Goal: Information Seeking & Learning: Learn about a topic

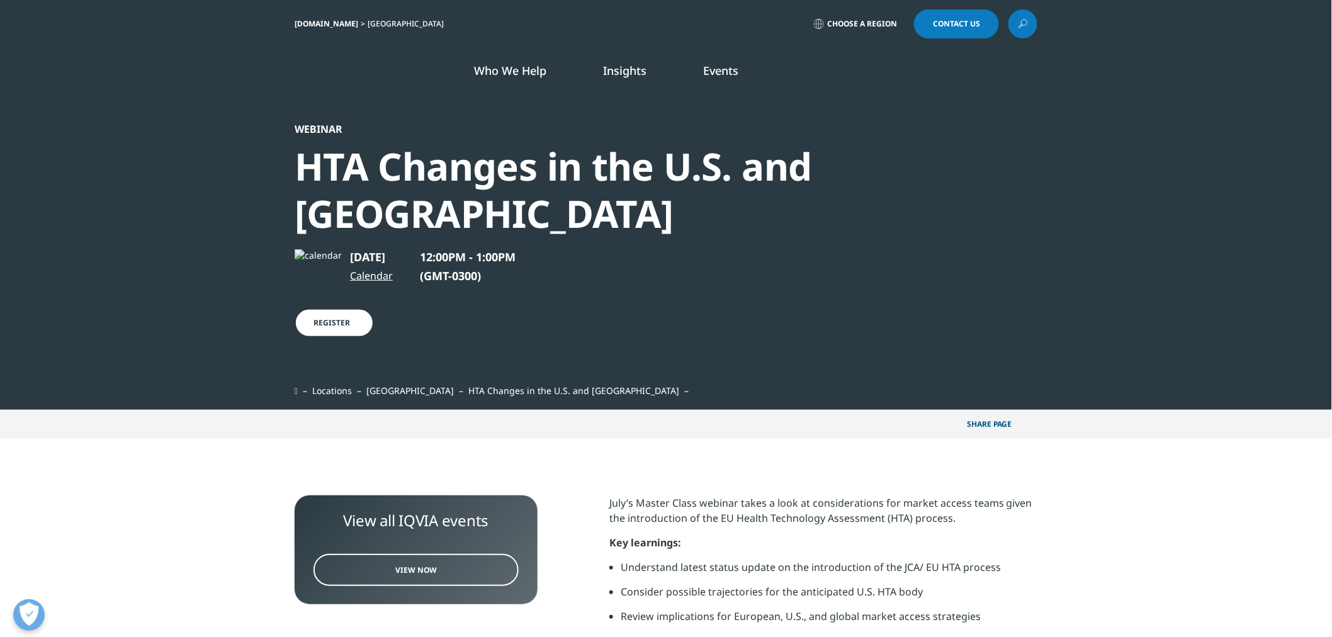
click at [519, 76] on link "Who We Help" at bounding box center [510, 70] width 72 height 15
click at [463, 324] on link "Unlock Innovations" at bounding box center [445, 325] width 191 height 33
